Goal: Task Accomplishment & Management: Use online tool/utility

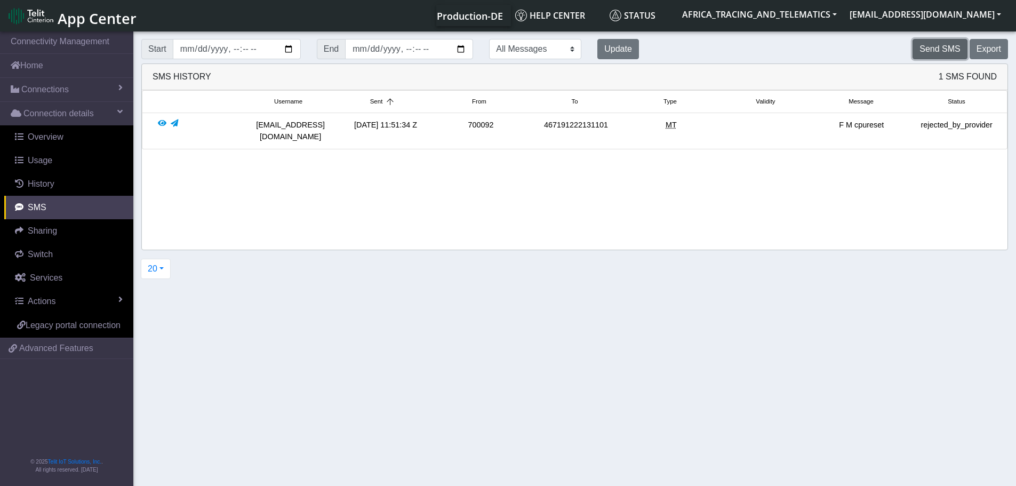
click at [945, 44] on button "Send SMS" at bounding box center [939, 49] width 54 height 20
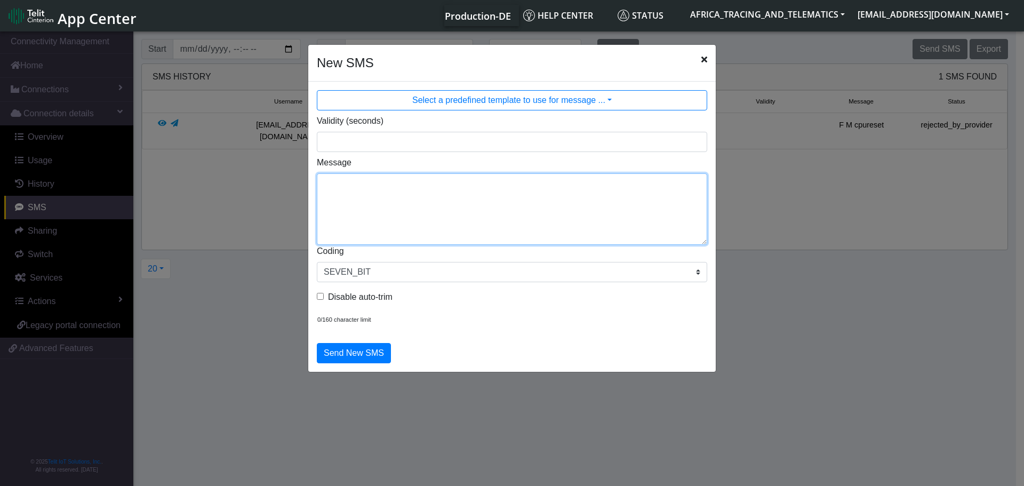
click at [438, 199] on textarea "Message" at bounding box center [512, 208] width 390 height 71
type textarea "F M ggps"
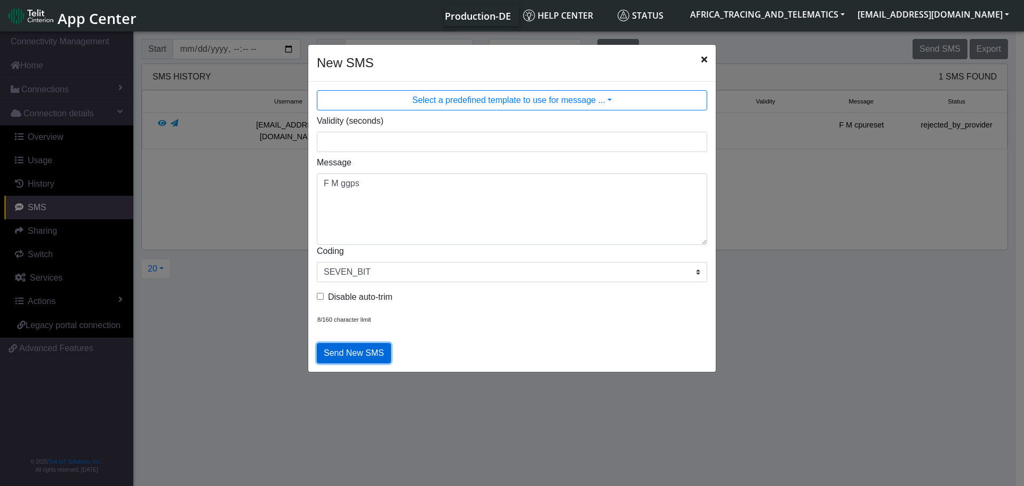
click at [345, 351] on button "Send New SMS" at bounding box center [354, 353] width 74 height 20
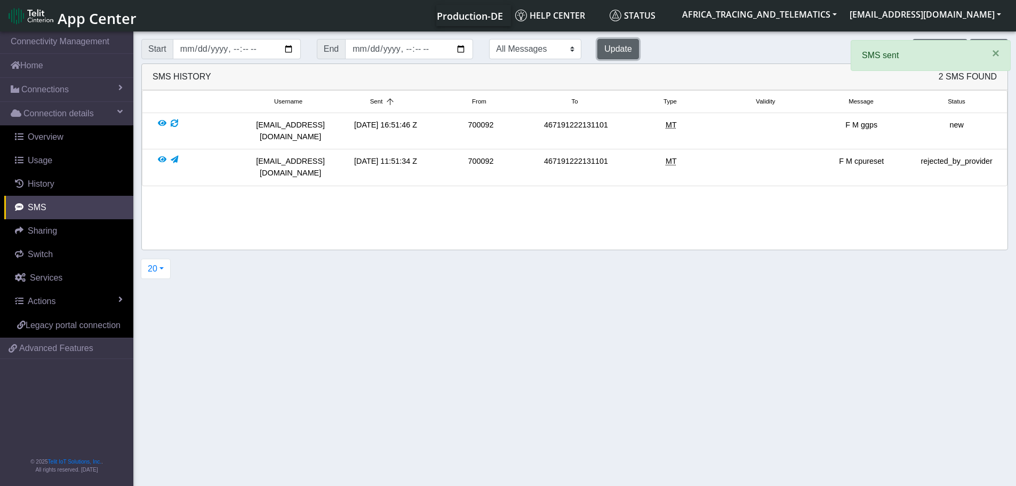
drag, startPoint x: 586, startPoint y: 45, endPoint x: 646, endPoint y: 46, distance: 59.7
click at [597, 45] on button "Update" at bounding box center [618, 49] width 42 height 20
click at [997, 58] on span "×" at bounding box center [995, 53] width 7 height 14
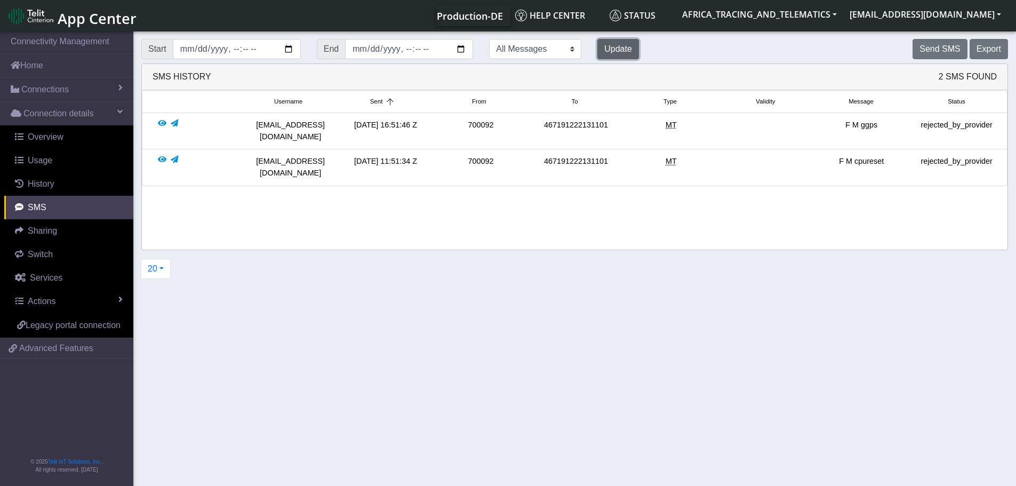
click at [597, 53] on button "Update" at bounding box center [618, 49] width 42 height 20
click at [174, 156] on div at bounding box center [174, 167] width 7 height 23
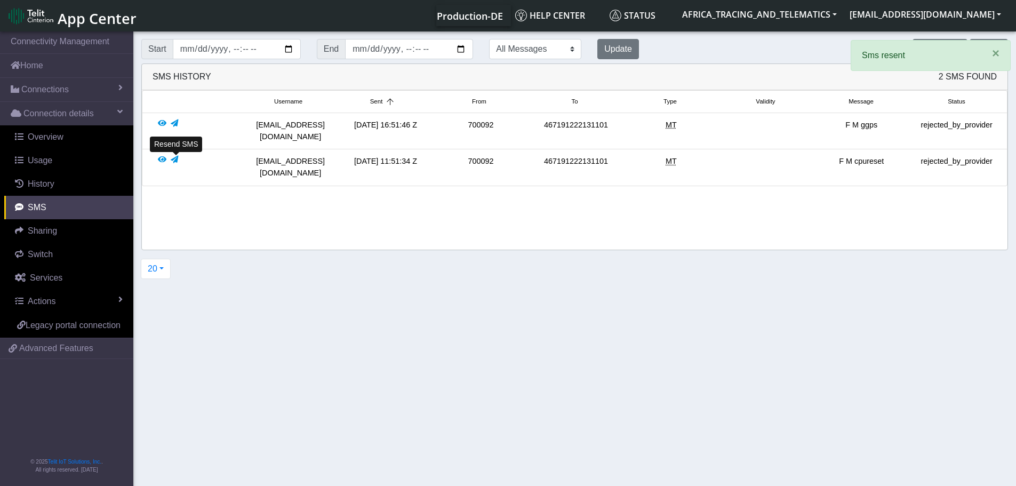
click at [174, 156] on div at bounding box center [174, 167] width 7 height 23
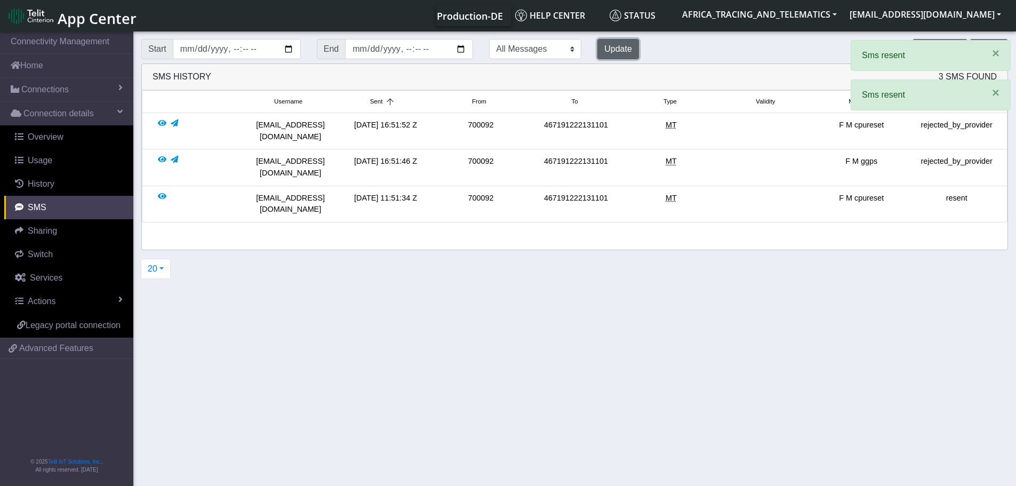
click at [597, 50] on button "Update" at bounding box center [618, 49] width 42 height 20
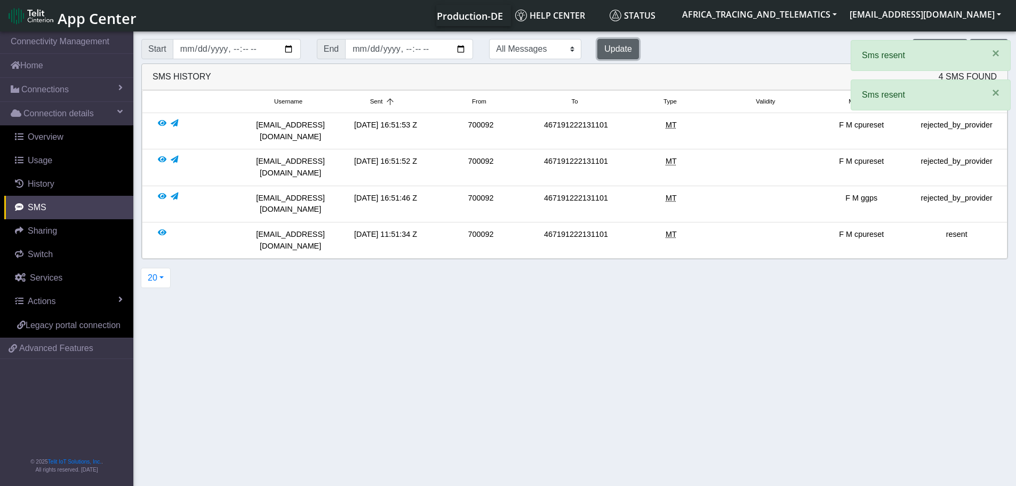
click at [597, 45] on button "Update" at bounding box center [618, 49] width 42 height 20
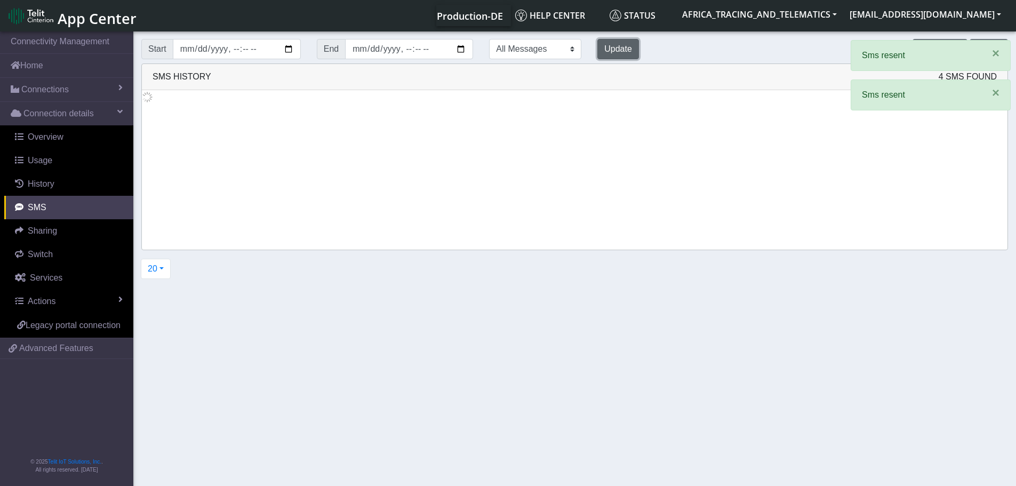
click at [597, 45] on button "Update" at bounding box center [618, 49] width 42 height 20
click at [597, 46] on button "Update" at bounding box center [618, 49] width 42 height 20
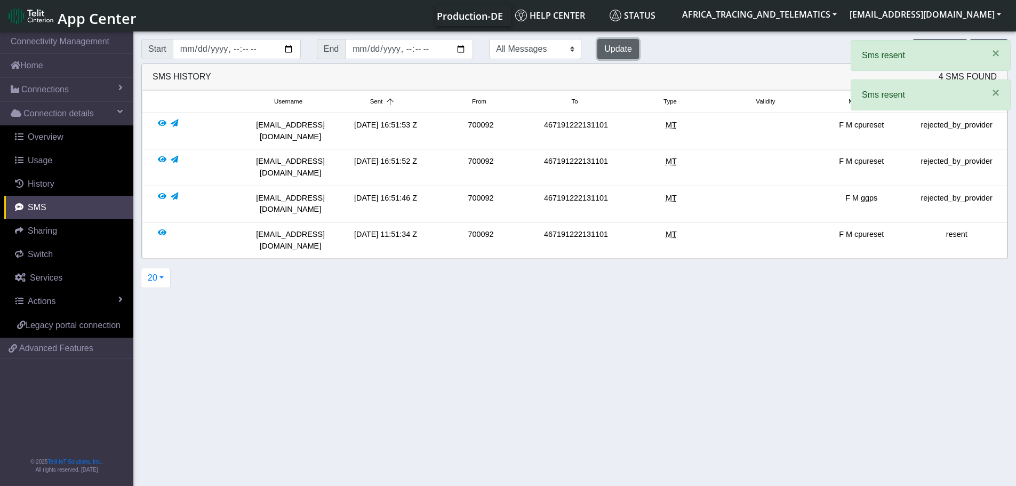
click at [597, 47] on button "Update" at bounding box center [618, 49] width 42 height 20
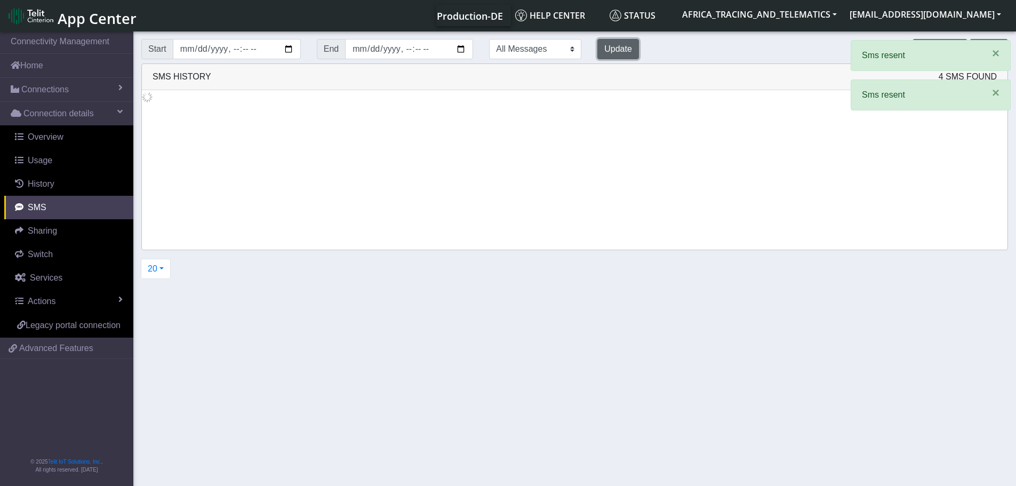
click at [597, 47] on button "Update" at bounding box center [618, 49] width 42 height 20
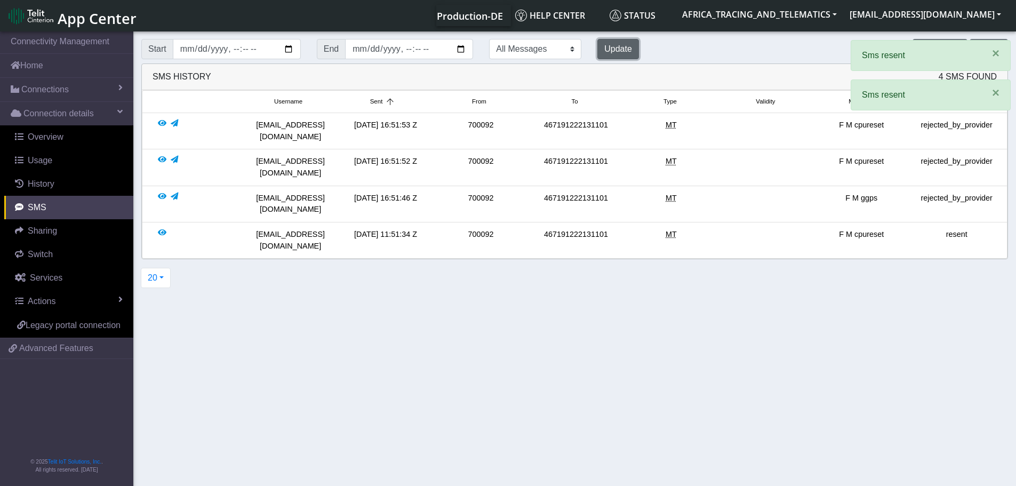
drag, startPoint x: 591, startPoint y: 46, endPoint x: 587, endPoint y: 63, distance: 16.9
click at [587, 66] on div "Start End All Messages Mobile Originated Mobile Terminated Update Send SMS Expo…" at bounding box center [574, 161] width 882 height 253
click at [597, 53] on button "Update" at bounding box center [618, 49] width 42 height 20
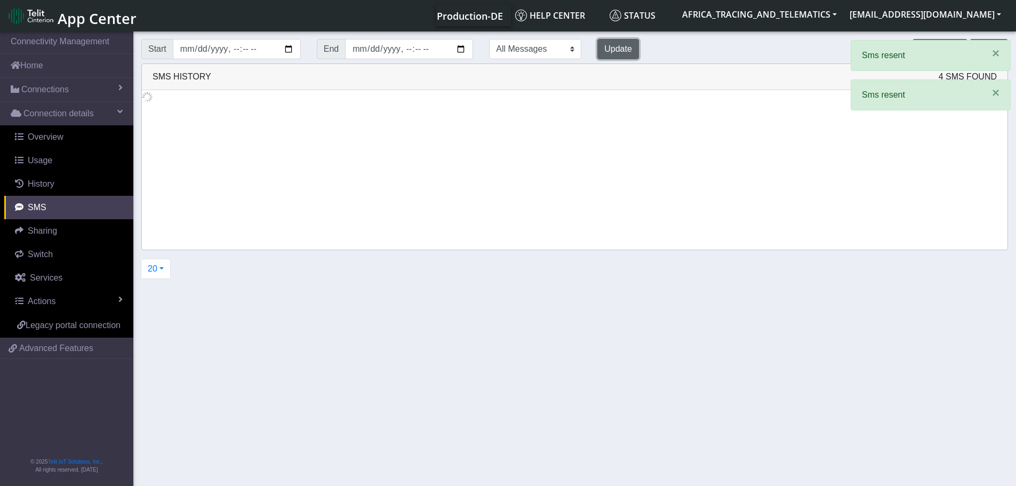
click at [597, 53] on button "Update" at bounding box center [618, 49] width 42 height 20
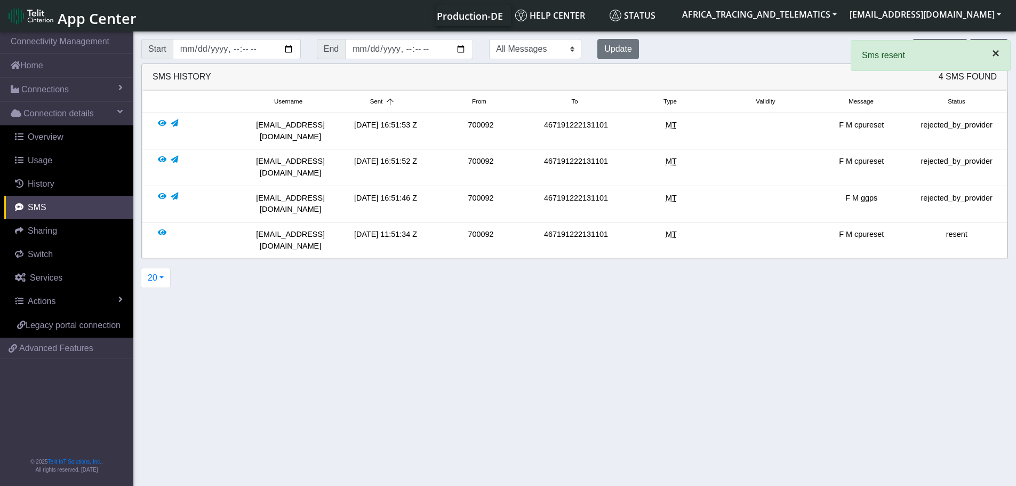
click at [990, 57] on div "× Sms resent" at bounding box center [930, 55] width 160 height 31
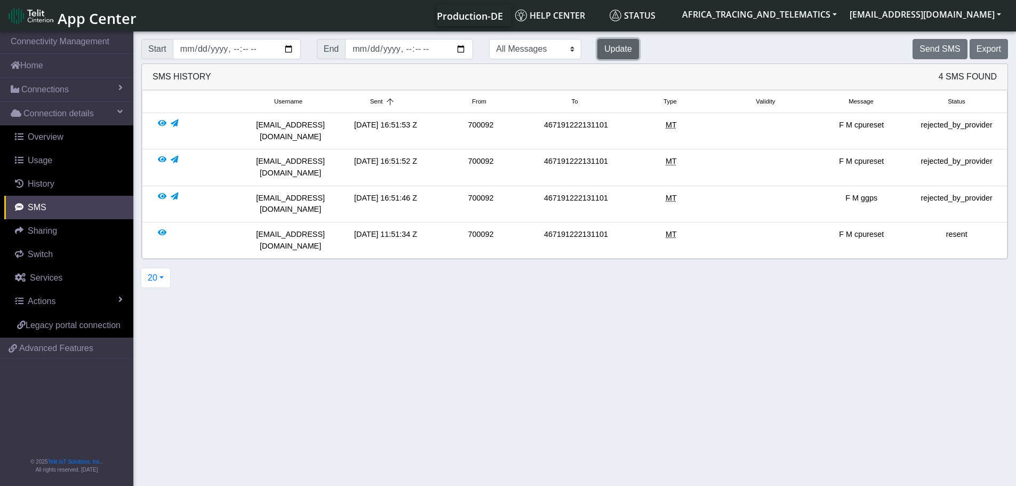
click at [597, 42] on button "Update" at bounding box center [618, 49] width 42 height 20
